Goal: Task Accomplishment & Management: Use online tool/utility

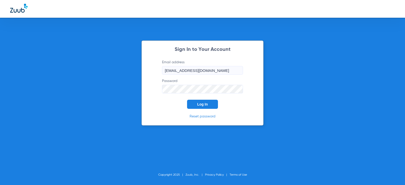
click at [209, 106] on button "Log In" at bounding box center [202, 104] width 31 height 9
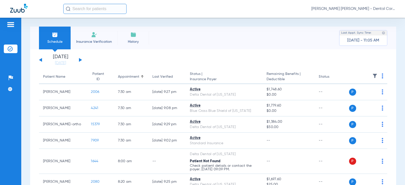
click at [80, 60] on button at bounding box center [80, 60] width 3 height 4
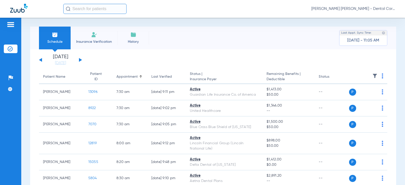
click at [78, 60] on div "[DATE] [DATE] [DATE] [DATE] [DATE] [DATE] [DATE] [DATE] [DATE] [DATE] [DATE] [D…" at bounding box center [60, 59] width 43 height 11
click at [80, 60] on button at bounding box center [80, 60] width 3 height 4
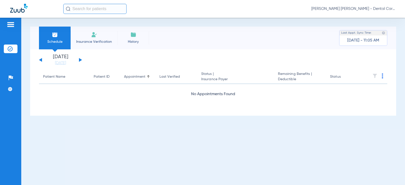
click at [81, 61] on div "[DATE] [DATE] [DATE] [DATE] [DATE] [DATE] [DATE] [DATE] [DATE] [DATE] [DATE] [D…" at bounding box center [60, 59] width 43 height 11
click at [80, 59] on button at bounding box center [80, 60] width 3 height 4
click at [79, 62] on div "[DATE] [DATE] [DATE] [DATE] [DATE] [DATE] [DATE] [DATE] [DATE] [DATE] [DATE] [D…" at bounding box center [60, 59] width 43 height 11
click at [79, 60] on button at bounding box center [80, 60] width 3 height 4
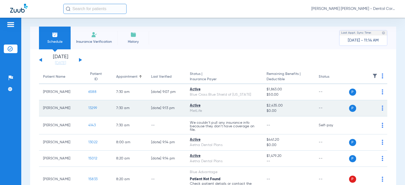
click at [88, 108] on span "13299" at bounding box center [92, 108] width 9 height 4
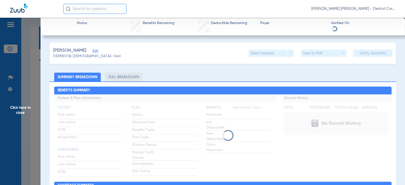
click at [121, 78] on li "Full Breakdown" at bounding box center [123, 77] width 37 height 9
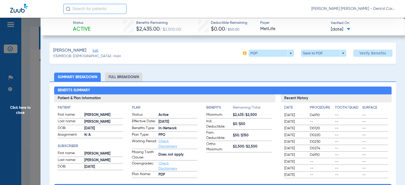
click at [17, 110] on span "Click here to close" at bounding box center [20, 110] width 40 height 185
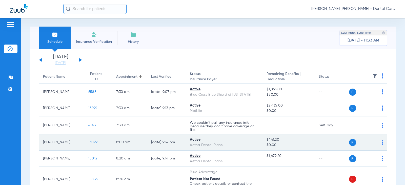
scroll to position [51, 0]
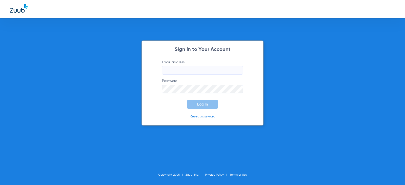
type input "[EMAIL_ADDRESS][DOMAIN_NAME]"
click at [203, 105] on span "Log In" at bounding box center [202, 104] width 11 height 4
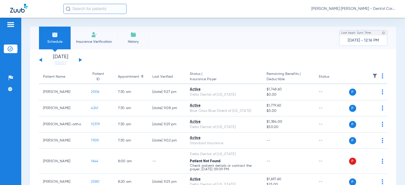
click at [81, 59] on div "[DATE] [DATE] [DATE] [DATE] [DATE] [DATE] [DATE] [DATE] [DATE] [DATE] [DATE] [D…" at bounding box center [60, 59] width 43 height 11
click at [80, 60] on button at bounding box center [80, 60] width 3 height 4
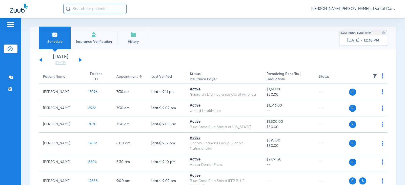
click at [79, 60] on button at bounding box center [80, 60] width 3 height 4
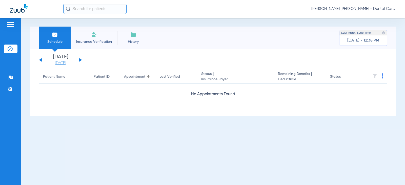
click at [62, 63] on link "[DATE]" at bounding box center [60, 62] width 30 height 5
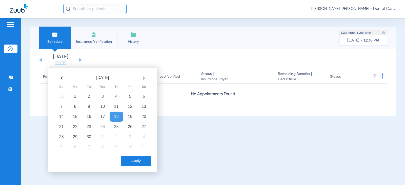
click at [143, 78] on th at bounding box center [144, 78] width 14 height 8
click at [101, 96] on td "1" at bounding box center [103, 96] width 14 height 10
click at [134, 163] on button "Apply" at bounding box center [136, 161] width 30 height 10
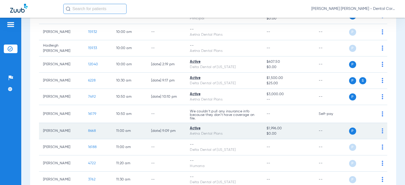
scroll to position [101, 0]
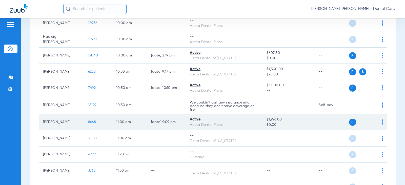
click at [88, 121] on span "8668" at bounding box center [92, 122] width 8 height 4
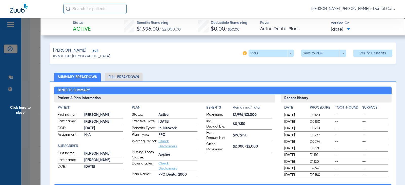
click at [18, 108] on span "Click here to close" at bounding box center [20, 110] width 40 height 185
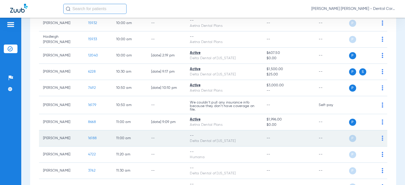
click at [90, 138] on span "16188" at bounding box center [92, 138] width 9 height 4
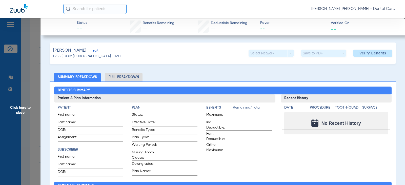
click at [120, 78] on li "Full Breakdown" at bounding box center [123, 77] width 37 height 9
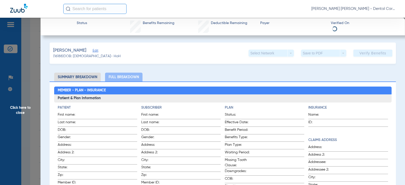
click at [82, 75] on li "Summary Breakdown" at bounding box center [77, 77] width 47 height 9
click at [72, 78] on li "Summary Breakdown" at bounding box center [77, 77] width 47 height 9
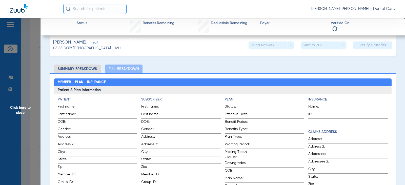
scroll to position [0, 0]
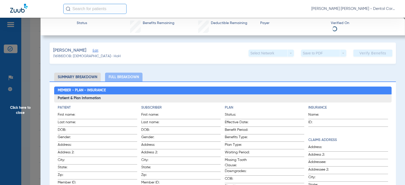
click at [114, 76] on li "Full Breakdown" at bounding box center [123, 77] width 37 height 9
click at [79, 77] on li "Summary Breakdown" at bounding box center [77, 77] width 47 height 9
click at [20, 111] on span "Click here to close" at bounding box center [20, 110] width 40 height 185
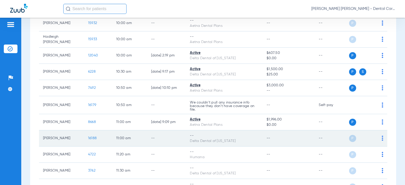
click at [88, 139] on span "16188" at bounding box center [92, 138] width 9 height 4
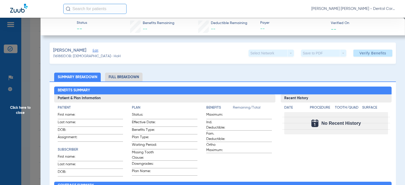
click at [117, 78] on li "Full Breakdown" at bounding box center [123, 77] width 37 height 9
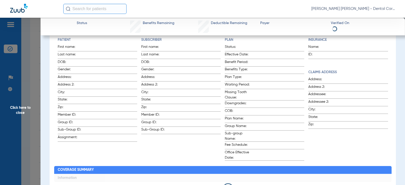
scroll to position [25, 0]
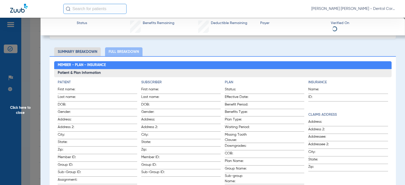
click at [17, 108] on span "Click here to close" at bounding box center [20, 110] width 40 height 185
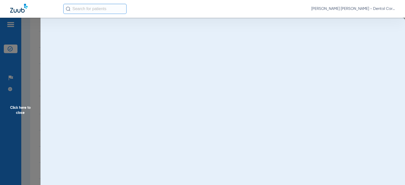
scroll to position [0, 0]
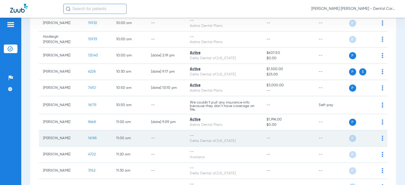
click at [381, 138] on img at bounding box center [382, 138] width 2 height 5
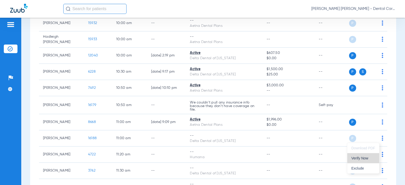
click at [361, 159] on span "Verify Now" at bounding box center [363, 158] width 24 height 4
